Goal: Information Seeking & Learning: Learn about a topic

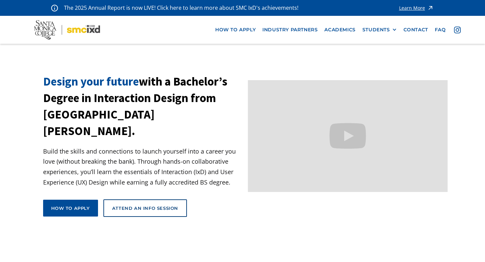
click at [293, 20] on nav "how to apply industry partners Academics STUDENTS PROspective Students GRAD SHO…" at bounding box center [242, 30] width 485 height 28
click at [289, 28] on link "industry partners" at bounding box center [290, 30] width 62 height 12
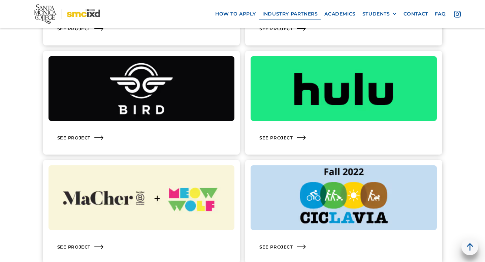
scroll to position [868, 0]
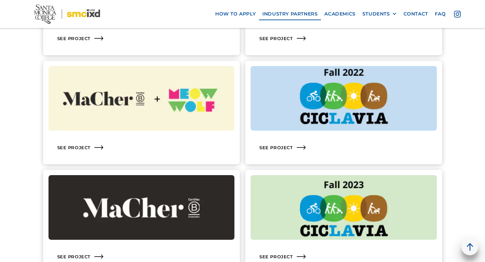
click at [322, 127] on img at bounding box center [344, 98] width 186 height 65
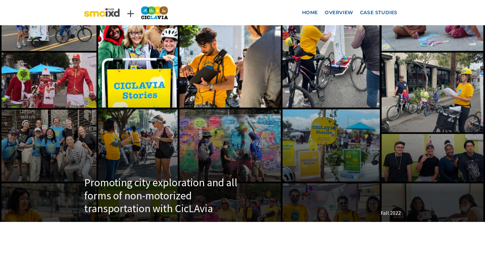
scroll to position [35, 0]
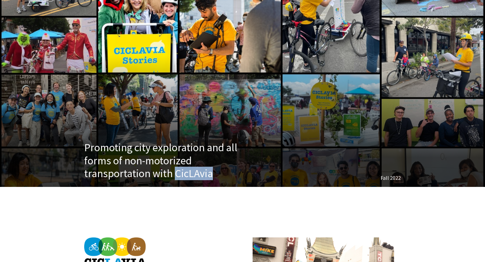
drag, startPoint x: 217, startPoint y: 169, endPoint x: 173, endPoint y: 174, distance: 43.7
click at [173, 174] on h1 "Promoting city exploration and all forms of non-motorized transportation with C…" at bounding box center [161, 160] width 155 height 39
copy h1 "CicLAvia"
